Goal: Task Accomplishment & Management: Use online tool/utility

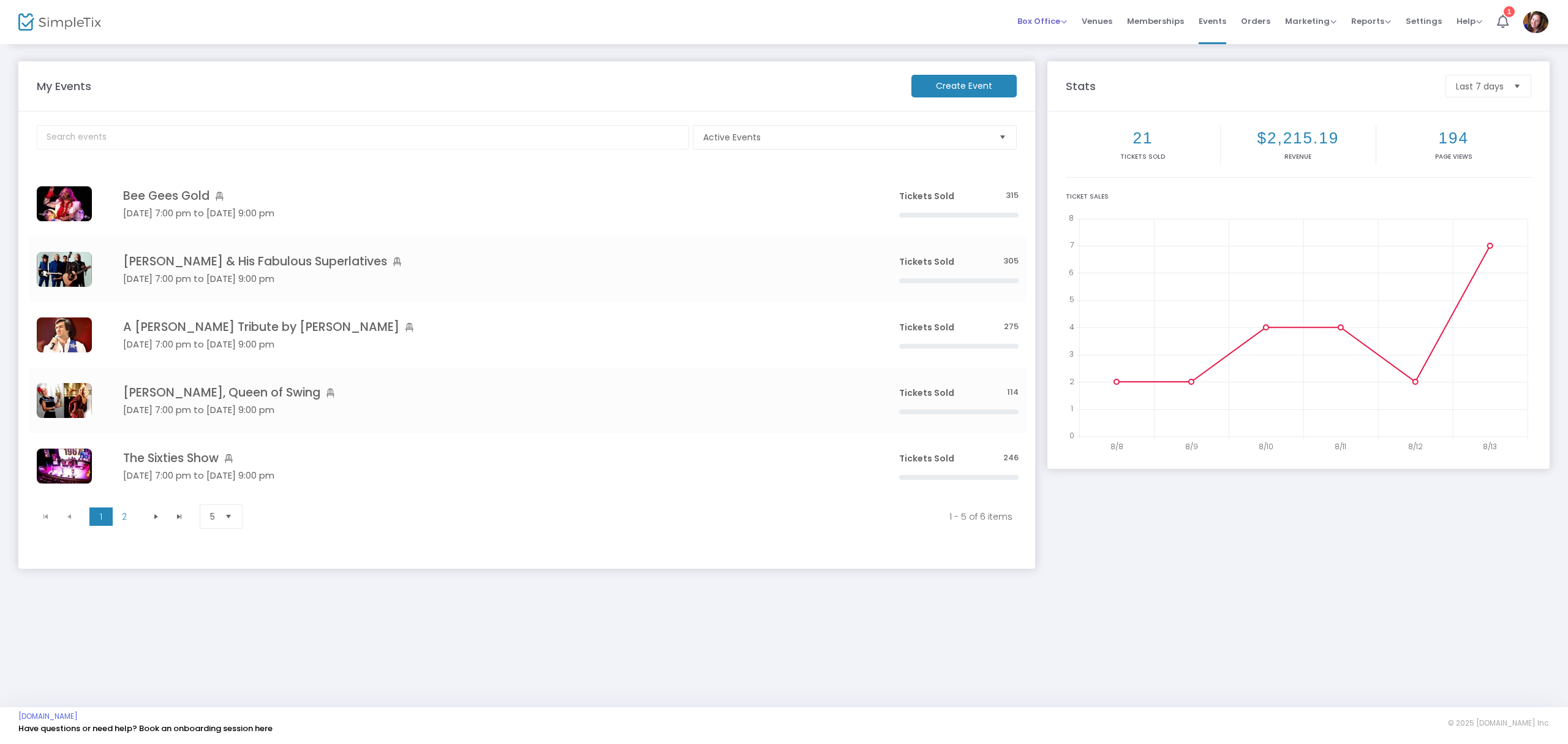
click at [1044, 19] on span "Box Office" at bounding box center [1042, 21] width 50 height 12
click at [1039, 40] on li "Sell Tickets" at bounding box center [1061, 40] width 88 height 24
